Goal: Use online tool/utility: Use online tool/utility

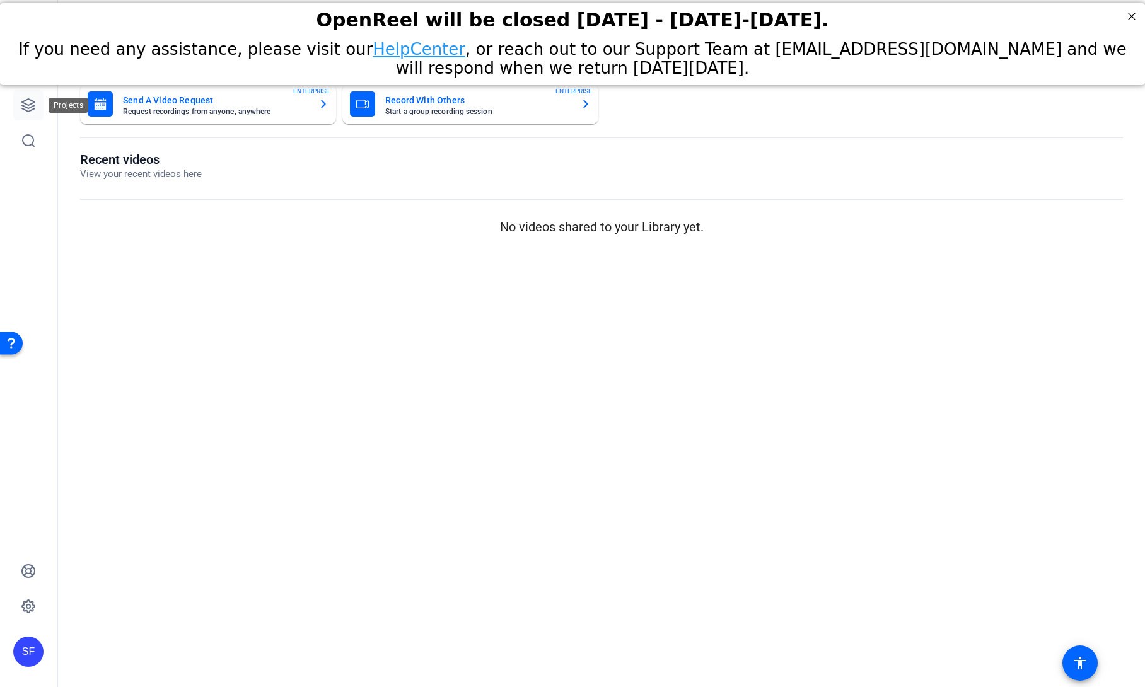
click at [32, 112] on icon at bounding box center [28, 105] width 15 height 15
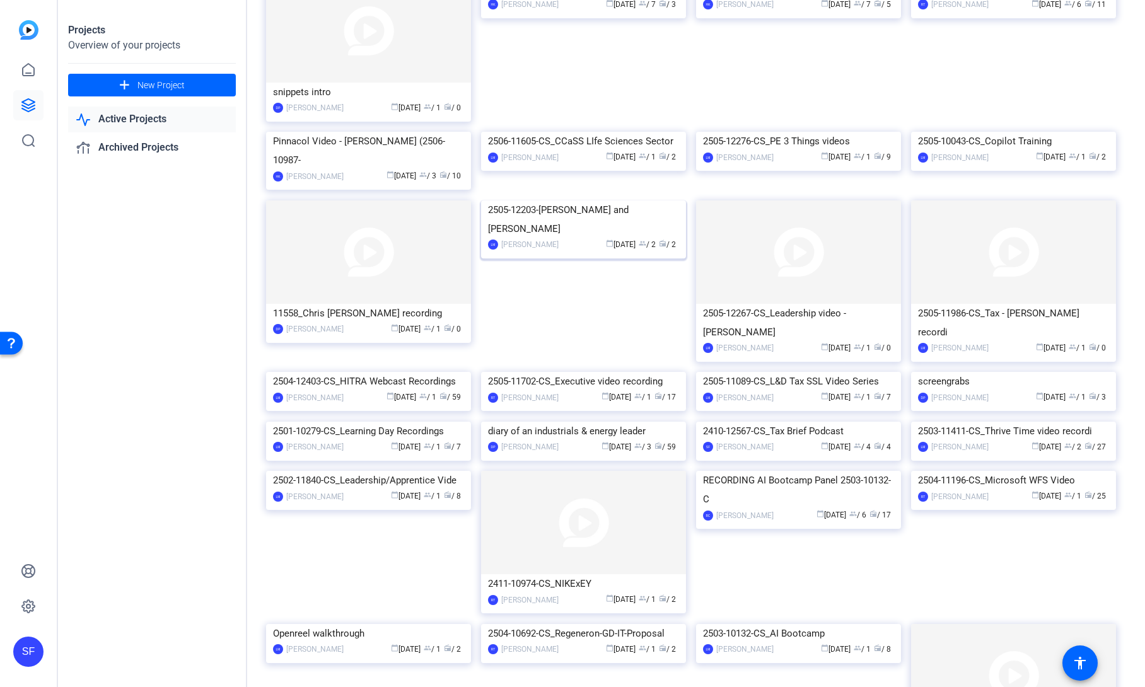
scroll to position [550, 0]
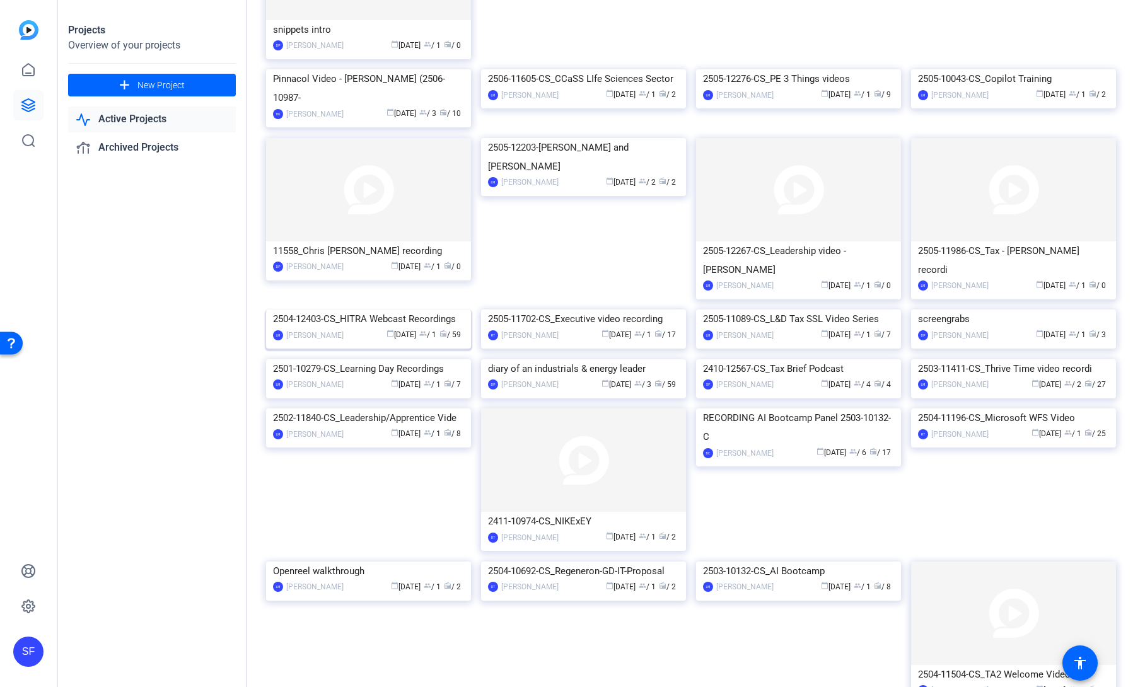
click at [362, 309] on img at bounding box center [368, 309] width 205 height 0
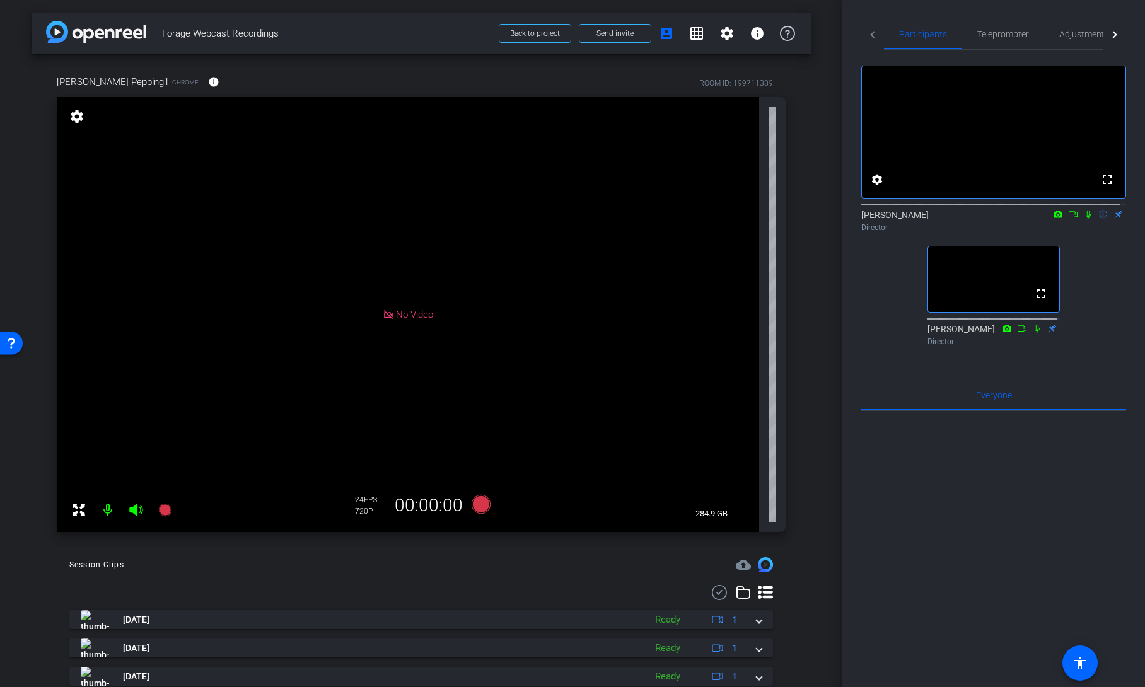
drag, startPoint x: 870, startPoint y: 233, endPoint x: 896, endPoint y: 298, distance: 70.5
drag, startPoint x: 896, startPoint y: 298, endPoint x: 1061, endPoint y: 224, distance: 180.9
click at [1068, 219] on icon at bounding box center [1073, 214] width 10 height 9
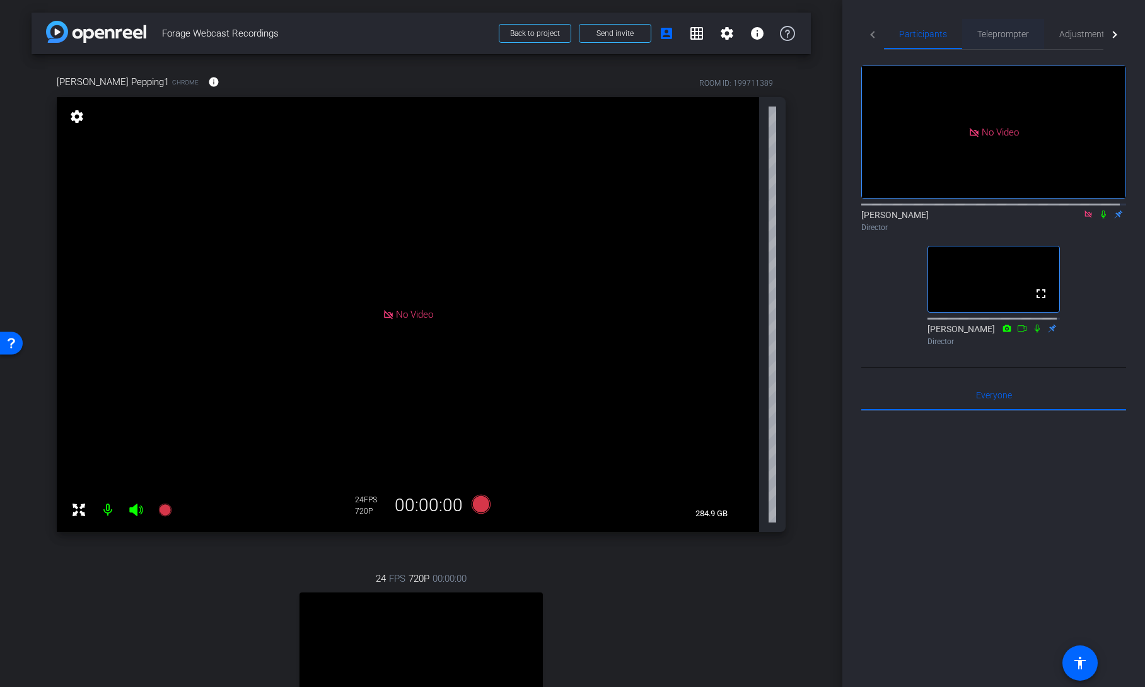
click at [1003, 33] on span "Teleprompter" at bounding box center [1003, 34] width 52 height 9
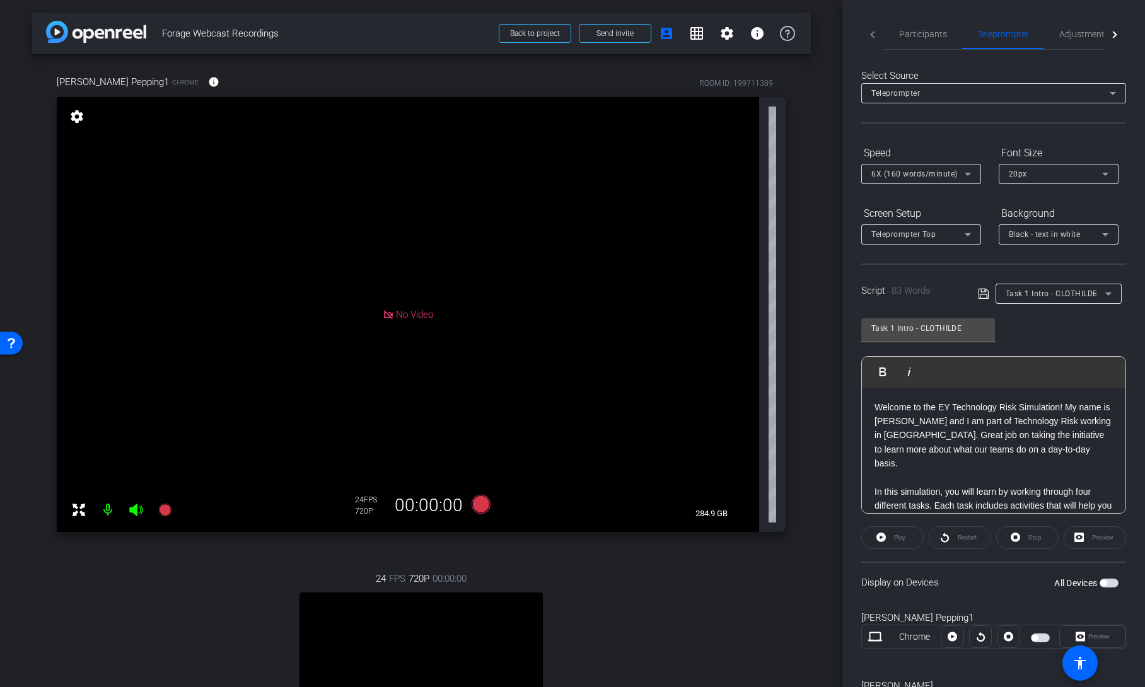
click at [1036, 291] on span "Task 1 Intro - CLOTHILDE" at bounding box center [1051, 293] width 92 height 9
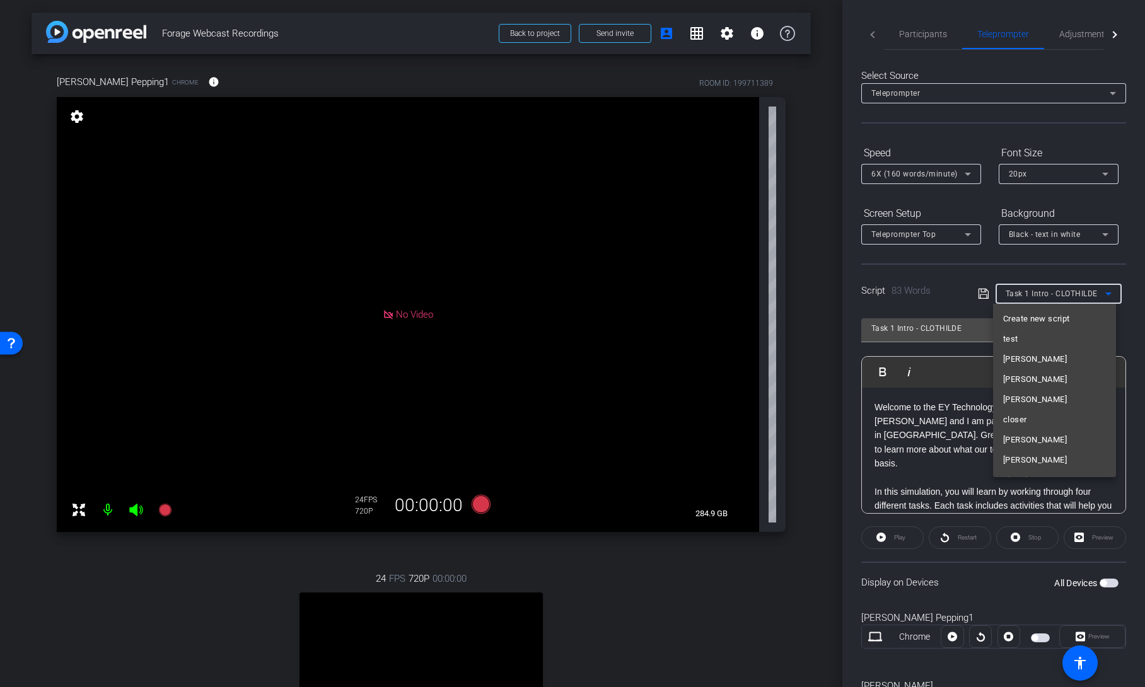
scroll to position [134, 0]
click at [816, 361] on div at bounding box center [572, 343] width 1145 height 687
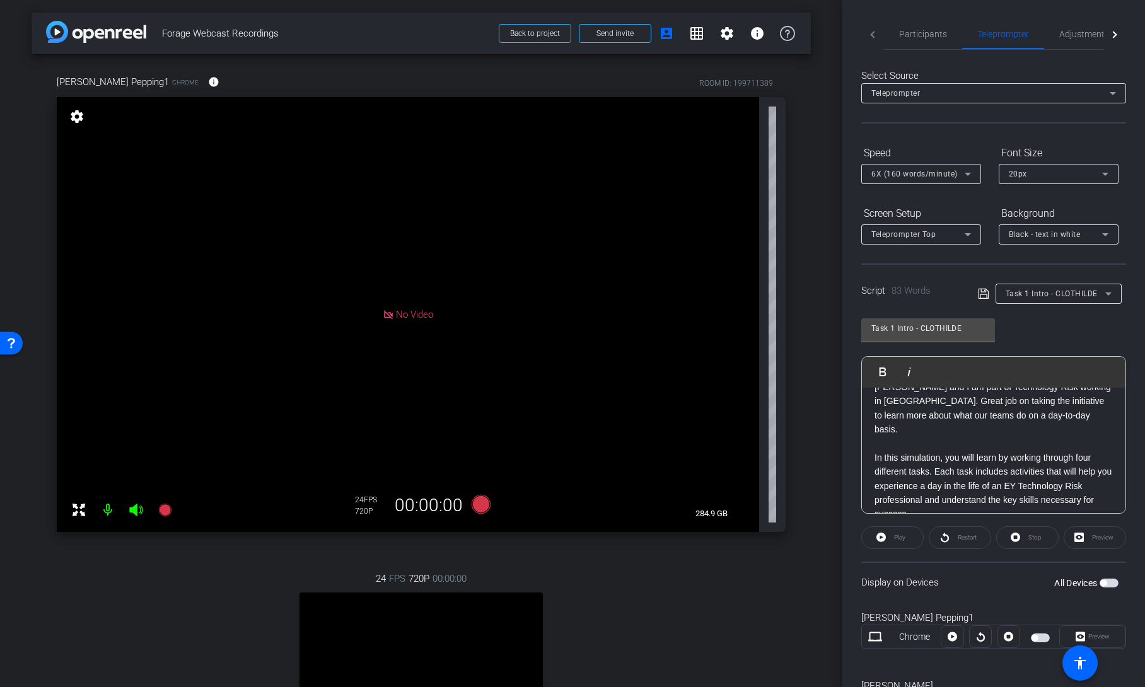
scroll to position [0, 0]
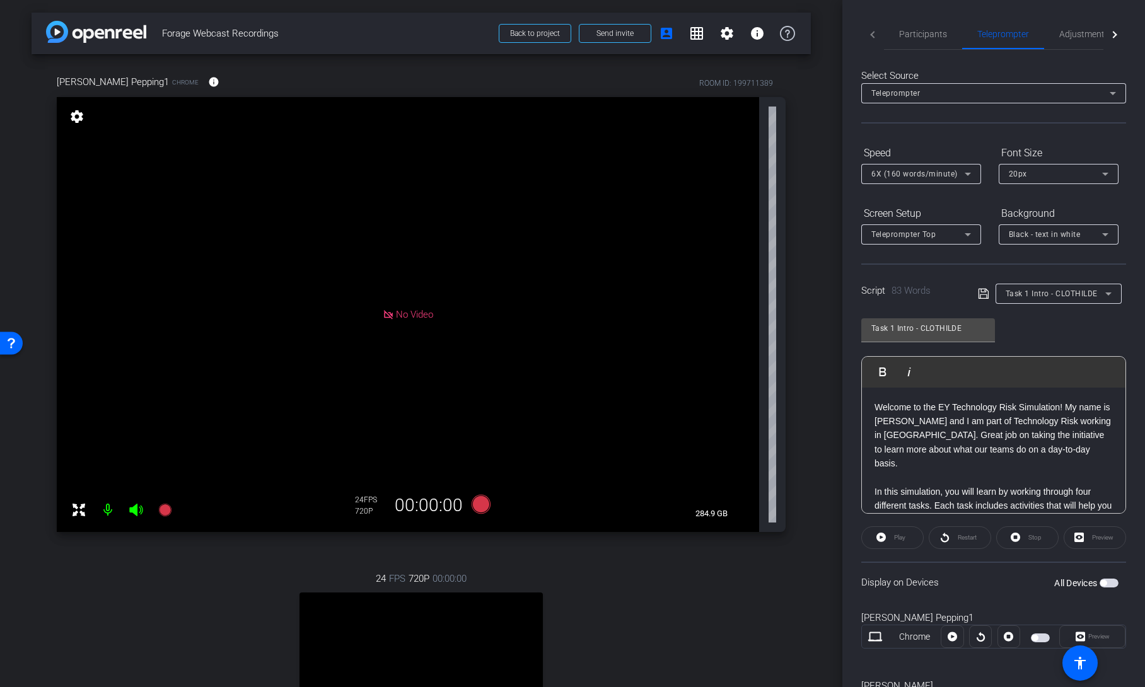
click at [1101, 583] on span "button" at bounding box center [1108, 583] width 19 height 9
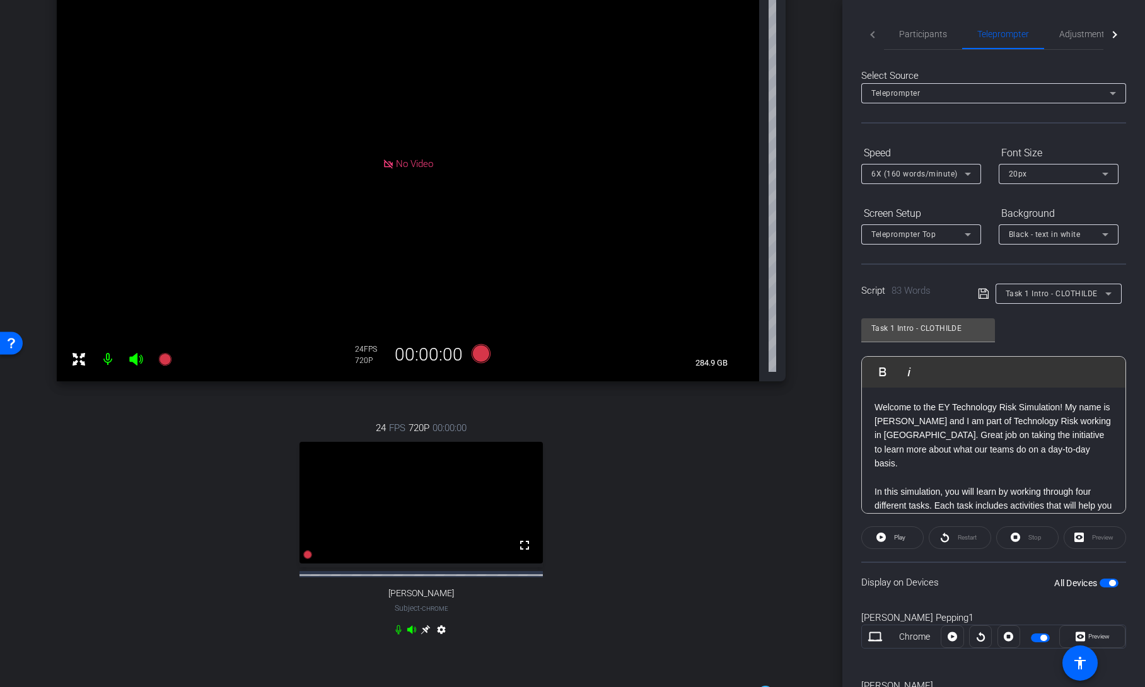
scroll to position [189, 0]
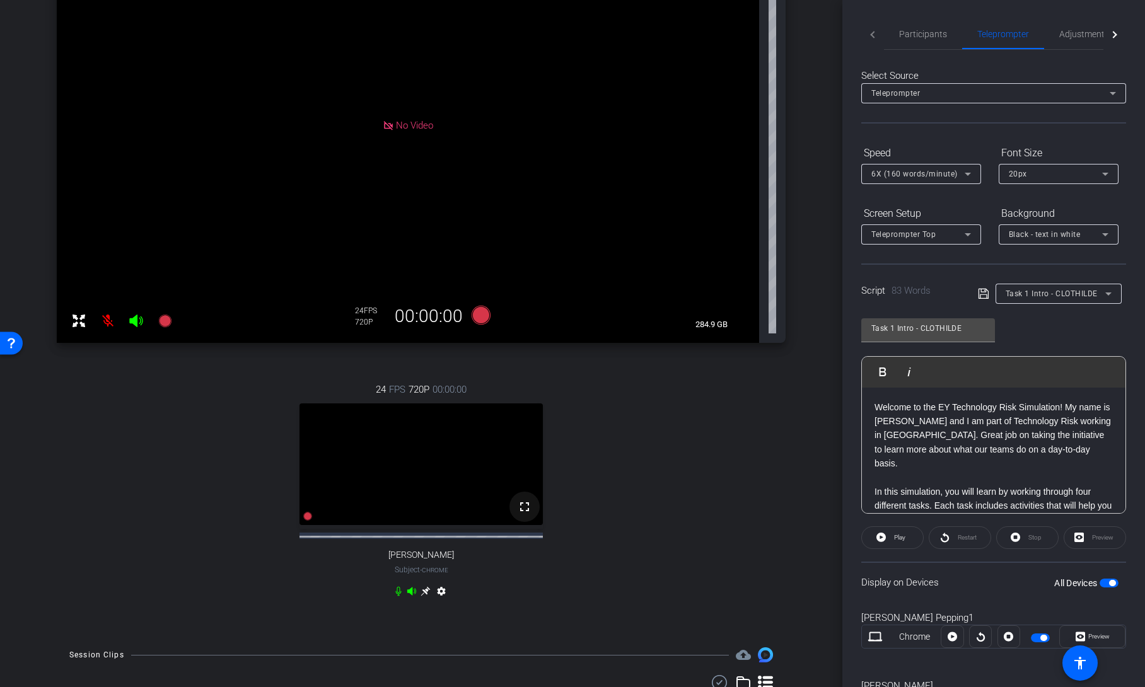
click at [518, 514] on mat-icon "fullscreen" at bounding box center [524, 506] width 15 height 15
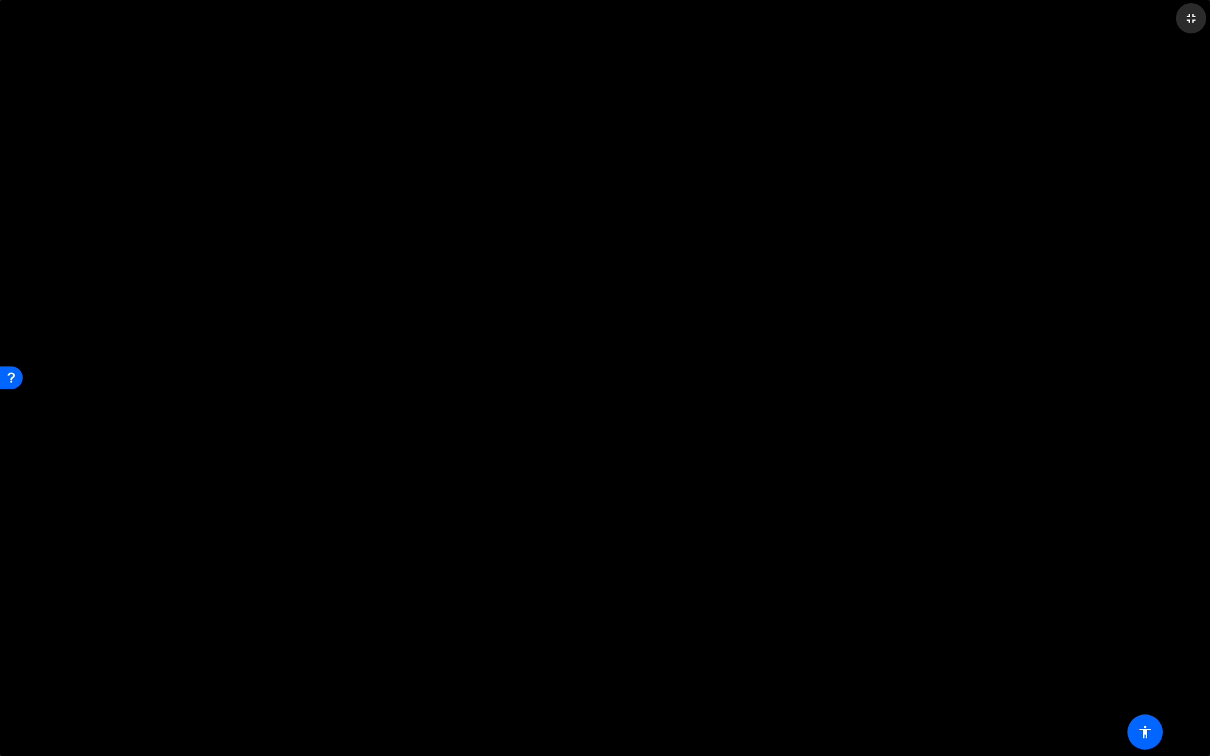
click at [1144, 17] on mat-icon "fullscreen_exit" at bounding box center [1191, 18] width 15 height 15
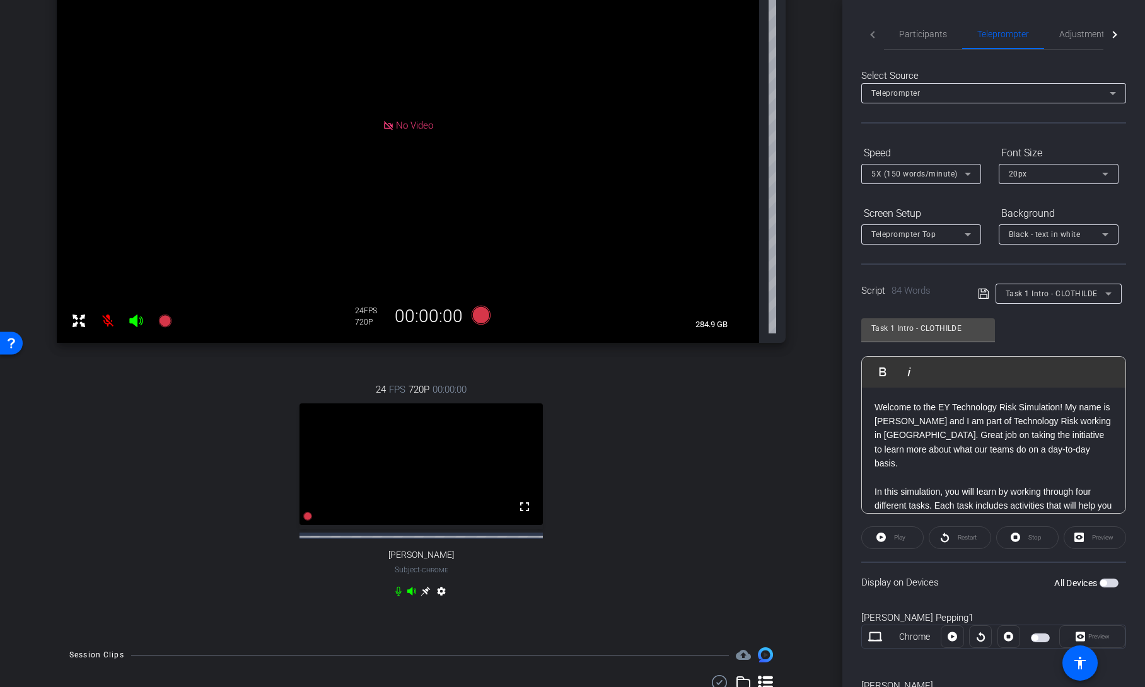
click at [1103, 582] on span "button" at bounding box center [1108, 583] width 19 height 9
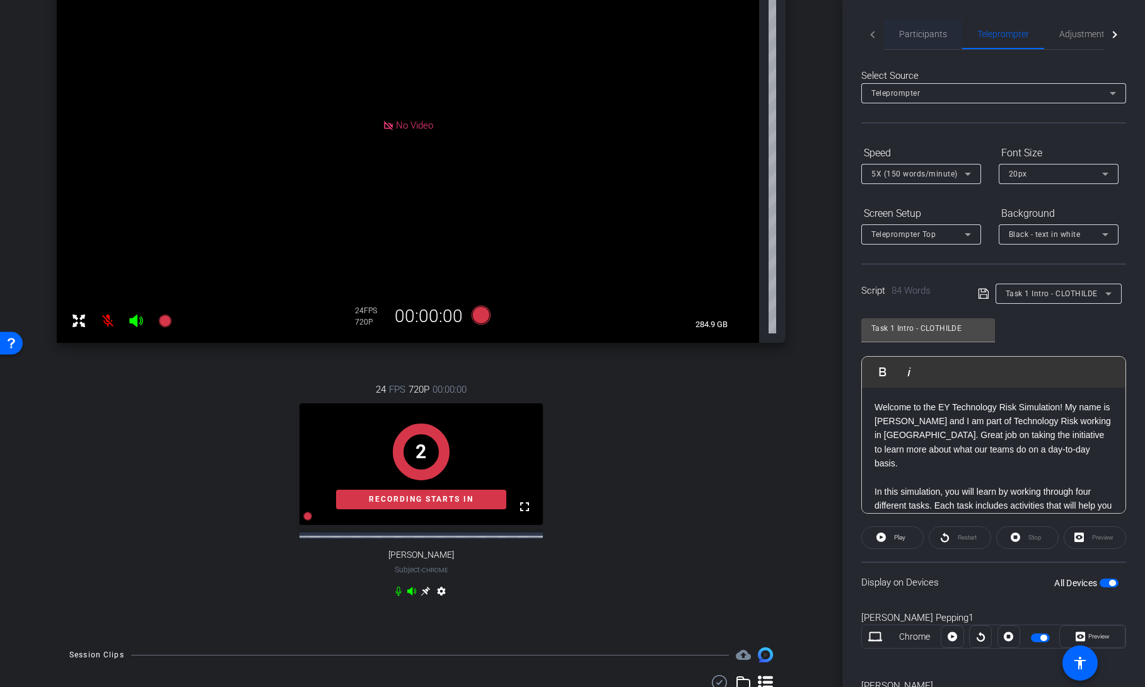
click at [917, 39] on span "Participants" at bounding box center [923, 34] width 48 height 30
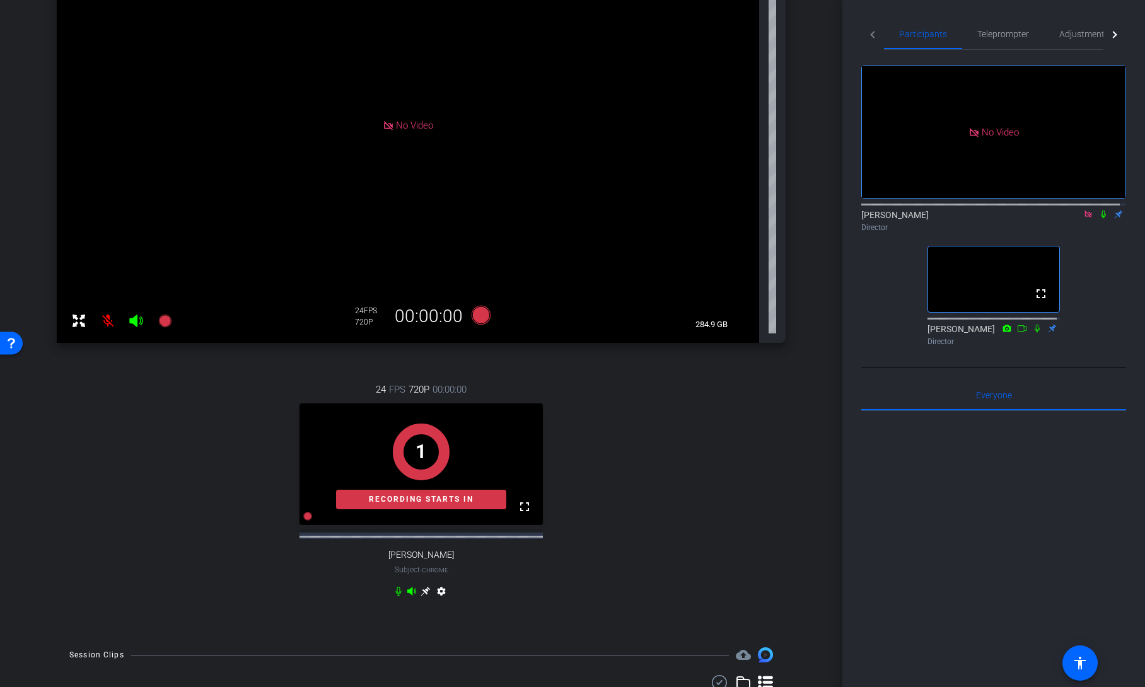
click at [1098, 210] on icon at bounding box center [1103, 214] width 10 height 9
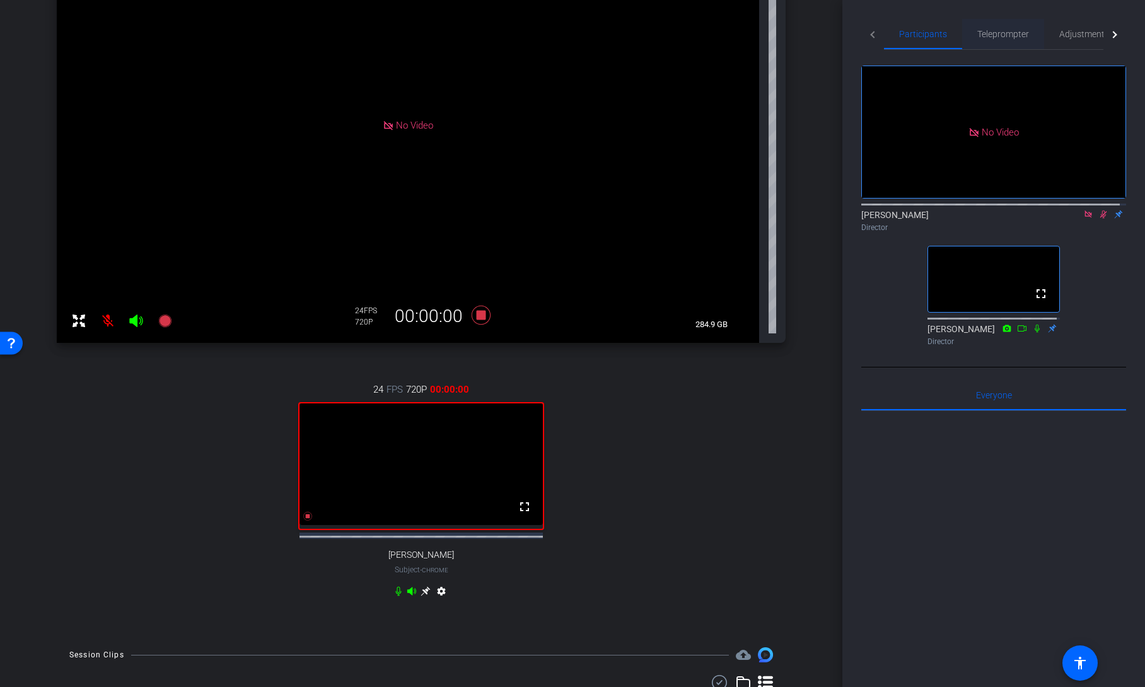
click at [1015, 35] on span "Teleprompter" at bounding box center [1003, 34] width 52 height 9
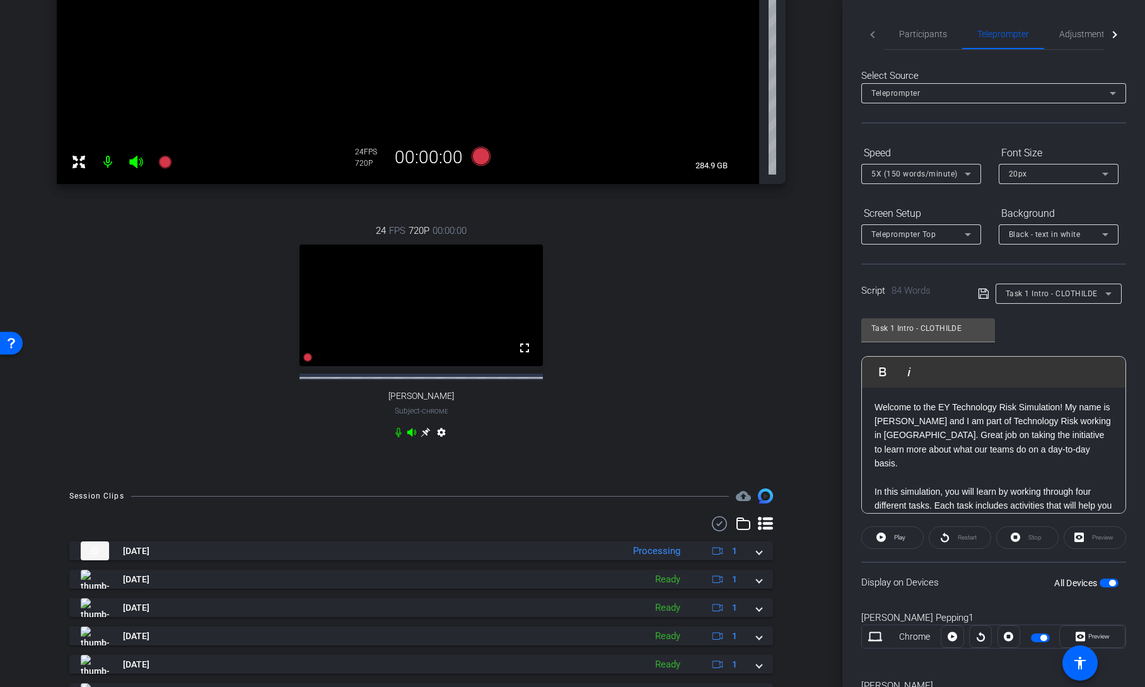
scroll to position [533, 0]
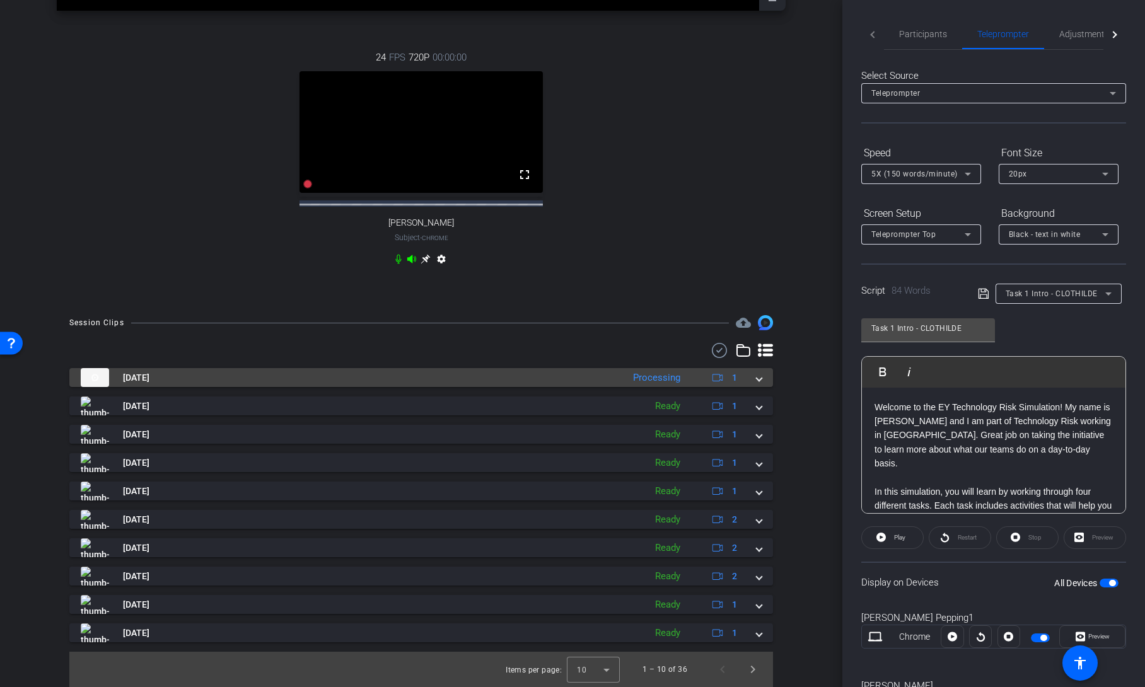
click at [756, 380] on span at bounding box center [758, 377] width 5 height 13
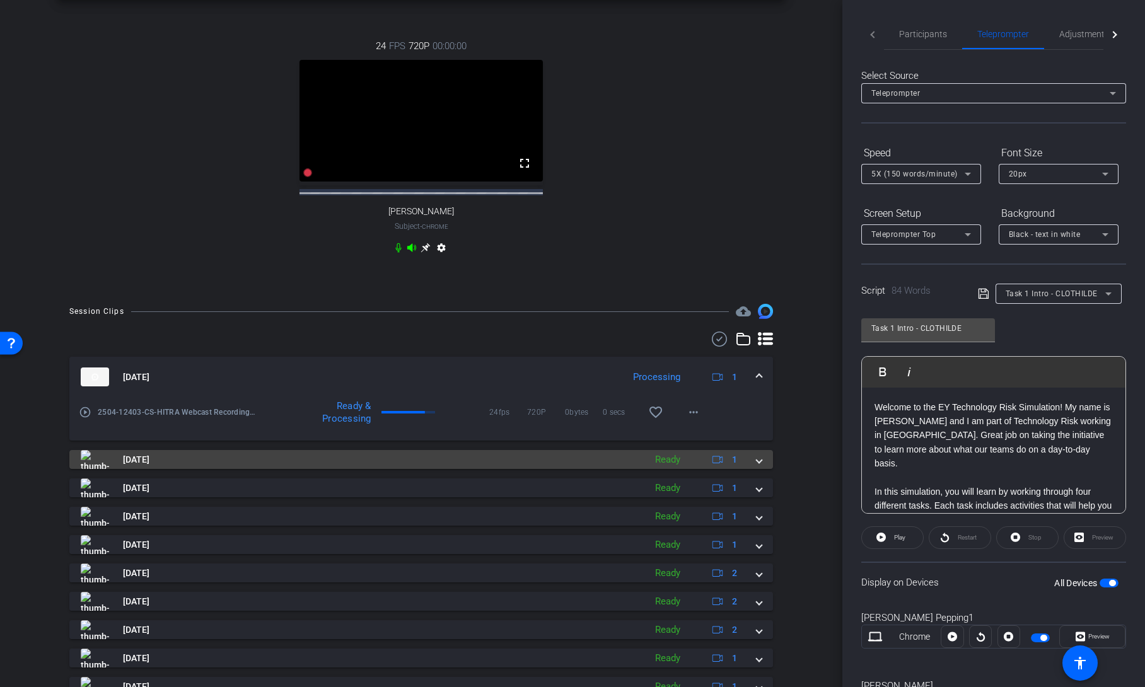
click at [755, 469] on mat-expansion-panel-header "[DATE] Ready 1" at bounding box center [420, 459] width 703 height 19
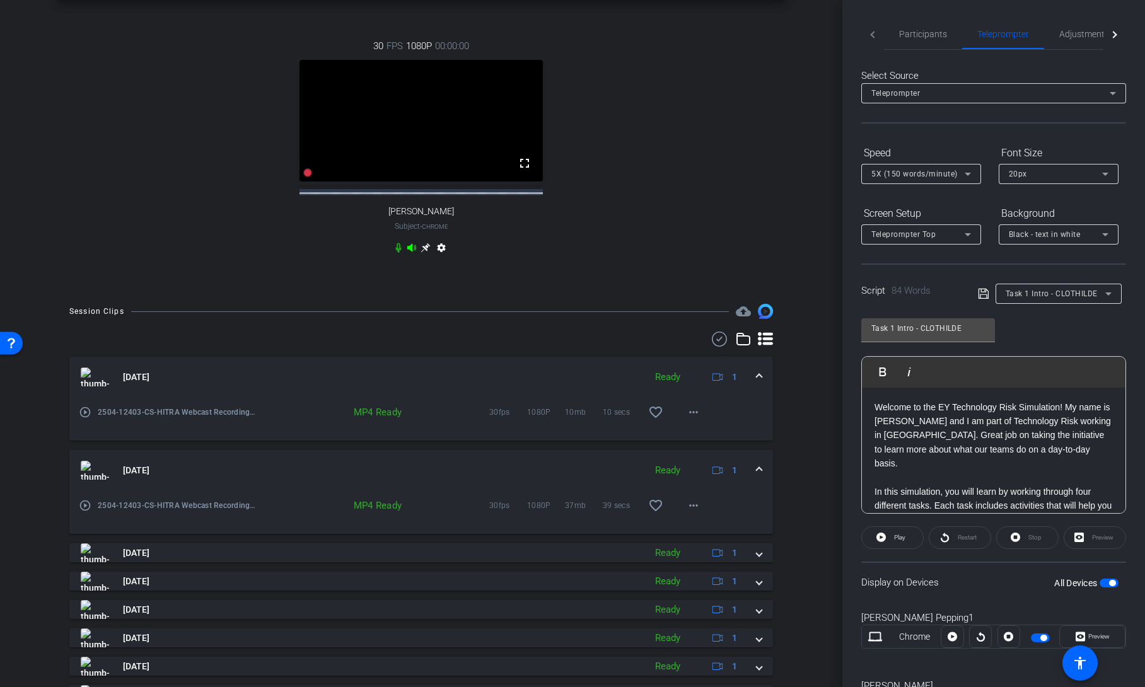
drag, startPoint x: 918, startPoint y: 30, endPoint x: 949, endPoint y: 60, distance: 43.2
click at [918, 30] on span "Participants" at bounding box center [923, 34] width 48 height 9
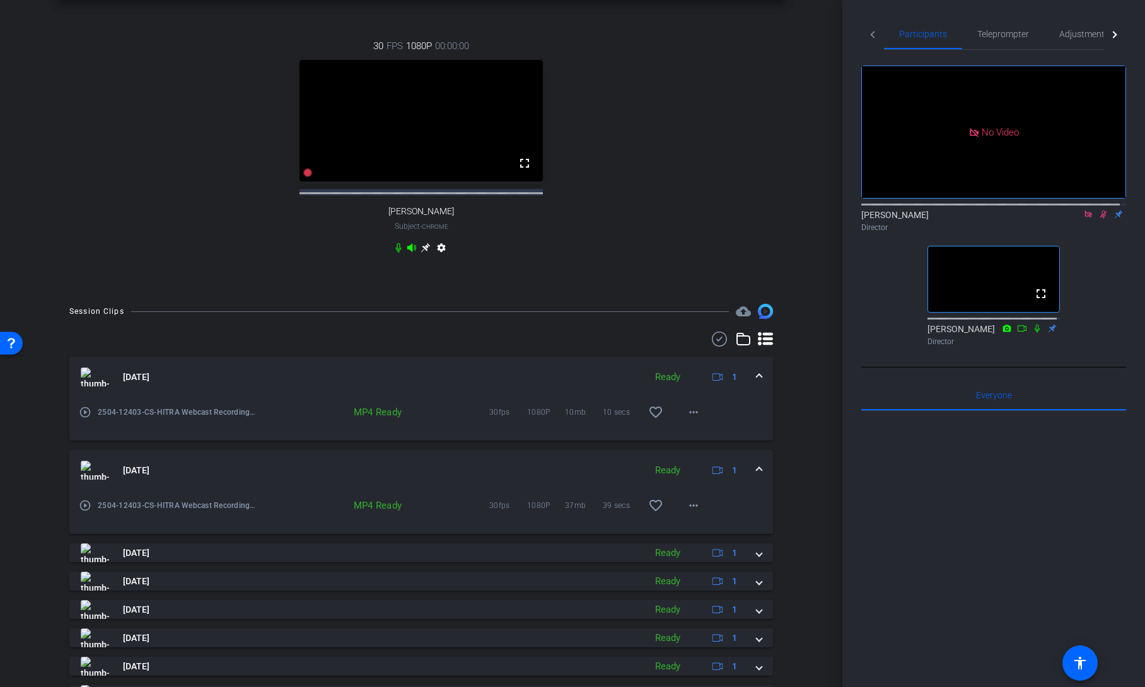
click at [1098, 210] on icon at bounding box center [1103, 214] width 10 height 9
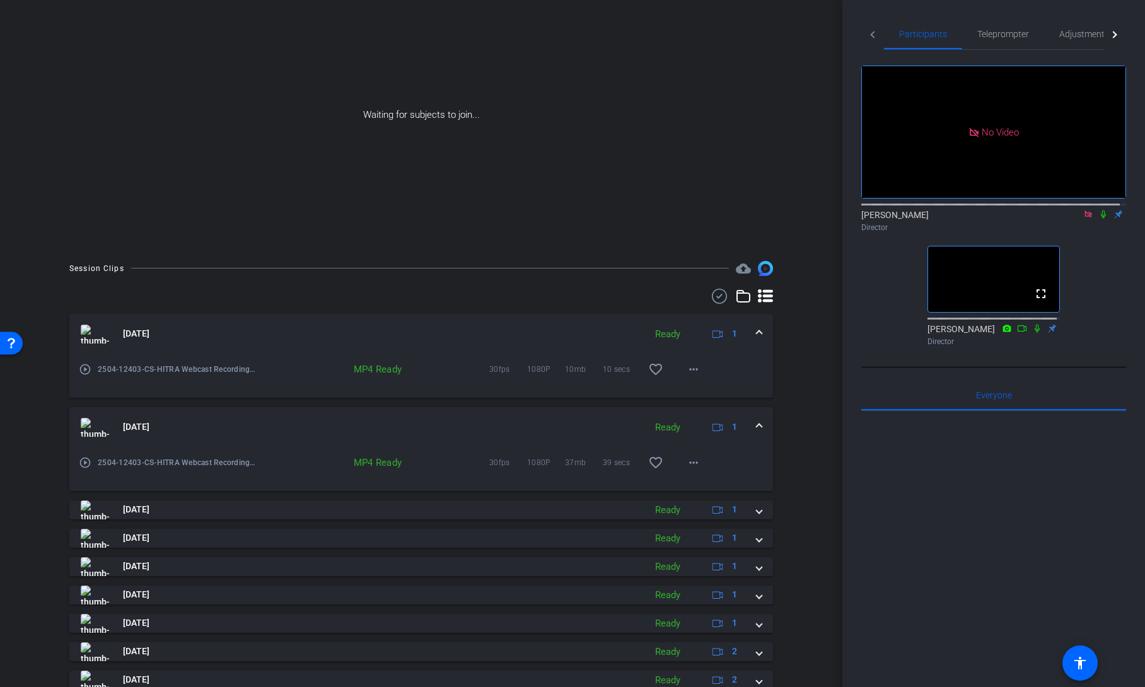
scroll to position [0, 0]
